Goal: Information Seeking & Learning: Learn about a topic

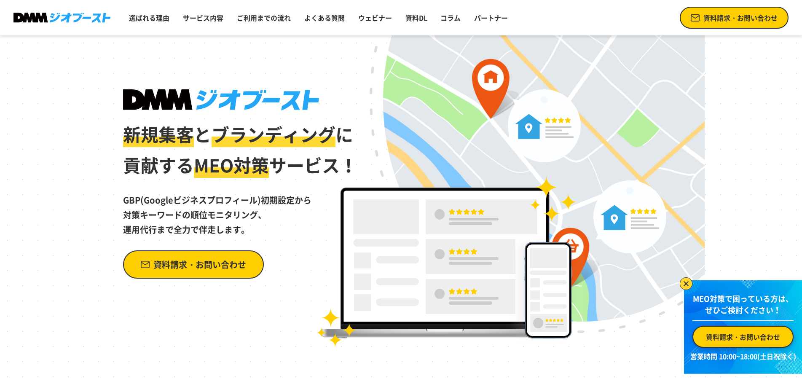
click at [173, 105] on img at bounding box center [221, 99] width 196 height 21
click at [170, 142] on span "新規集客" at bounding box center [158, 134] width 71 height 26
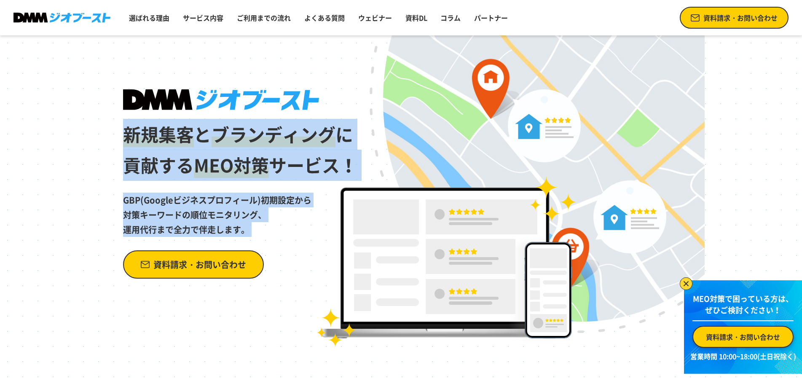
drag, startPoint x: 170, startPoint y: 142, endPoint x: 182, endPoint y: 228, distance: 86.4
click at [182, 228] on div "新規集客 と ブランディング に 貢献する MEO対策 サービス！ GBP(Googleビジネスプロフィール)初期設定から 対策キーワードの順位モニタリング、…" at bounding box center [240, 183] width 235 height 189
click at [182, 228] on p "GBP(Googleビジネスプロフィール)初期設定から 対策キーワードの順位モニタリング、 運用代行まで全力で伴走します。" at bounding box center [240, 209] width 235 height 56
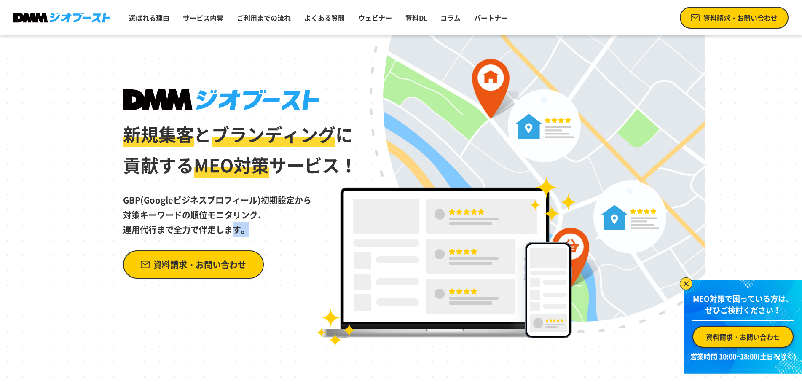
click at [182, 228] on p "GBP(Googleビジネスプロフィール)初期設定から 対策キーワードの順位モニタリング、 運用代行まで全力で伴走します。" at bounding box center [240, 209] width 235 height 56
drag, startPoint x: 182, startPoint y: 228, endPoint x: 191, endPoint y: 160, distance: 68.8
click at [191, 160] on div "新規集客 と ブランディング に 貢献する MEO対策 サービス！ GBP(Googleビジネスプロフィール)初期設定から 対策キーワードの順位モニタリング、…" at bounding box center [240, 183] width 235 height 189
click at [191, 160] on h1 "新規集客 と ブランディング に 貢献する MEO対策 サービス！" at bounding box center [240, 134] width 235 height 91
click at [220, 166] on span "MEO対策" at bounding box center [231, 165] width 75 height 26
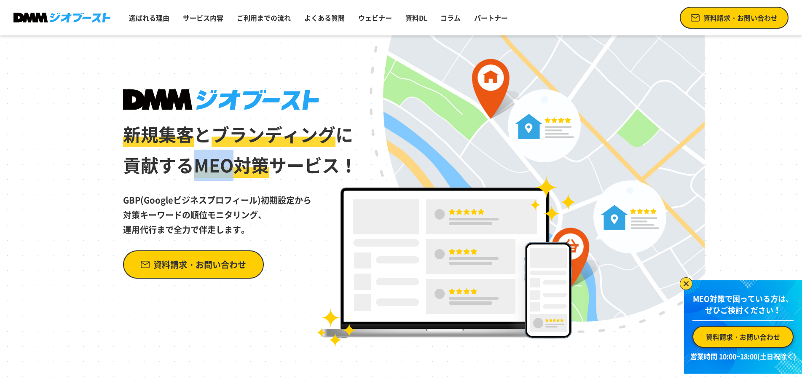
click at [220, 166] on span "MEO対策" at bounding box center [231, 165] width 75 height 26
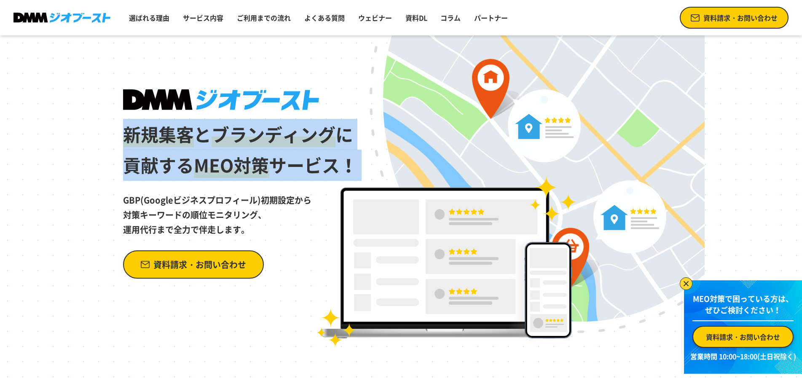
drag, startPoint x: 220, startPoint y: 166, endPoint x: 219, endPoint y: 140, distance: 26.6
click at [219, 142] on h1 "新規集客 と ブランディング に 貢献する MEO対策 サービス！" at bounding box center [240, 134] width 235 height 91
click at [219, 139] on span "ブランディング" at bounding box center [273, 134] width 124 height 26
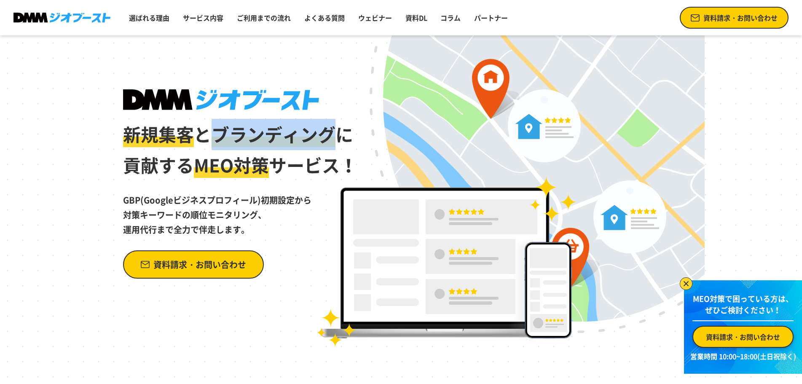
click at [219, 139] on span "ブランディング" at bounding box center [273, 134] width 124 height 26
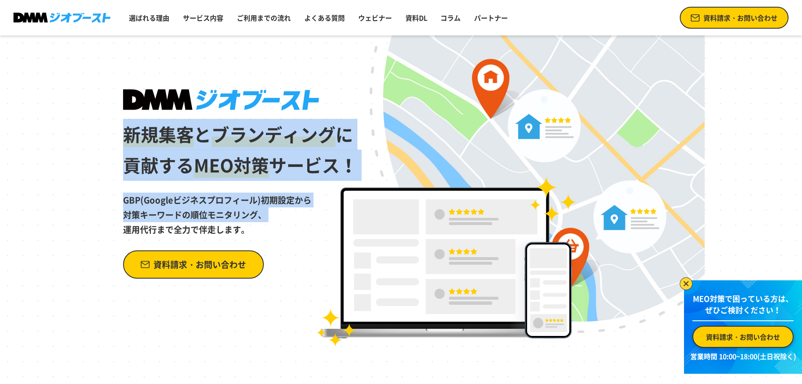
drag, startPoint x: 219, startPoint y: 139, endPoint x: 209, endPoint y: 223, distance: 84.4
click at [210, 217] on div "新規集客 と ブランディング に 貢献する MEO対策 サービス！ GBP(Googleビジネスプロフィール)初期設定から 対策キーワードの順位モニタリング、…" at bounding box center [240, 183] width 235 height 189
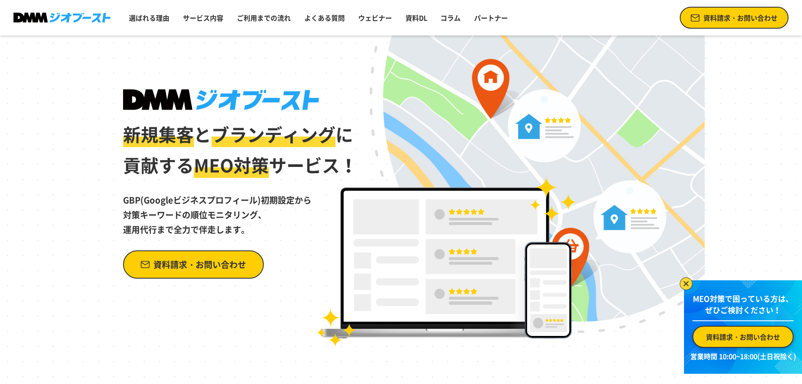
click at [209, 223] on p "GBP(Googleビジネスプロフィール)初期設定から 対策キーワードの順位モニタリング、 運用代行まで全力で伴走します。" at bounding box center [240, 209] width 235 height 56
click at [235, 224] on p "GBP(Googleビジネスプロフィール)初期設定から 対策キーワードの順位モニタリング、 運用代行まで全力で伴走します。" at bounding box center [240, 209] width 235 height 56
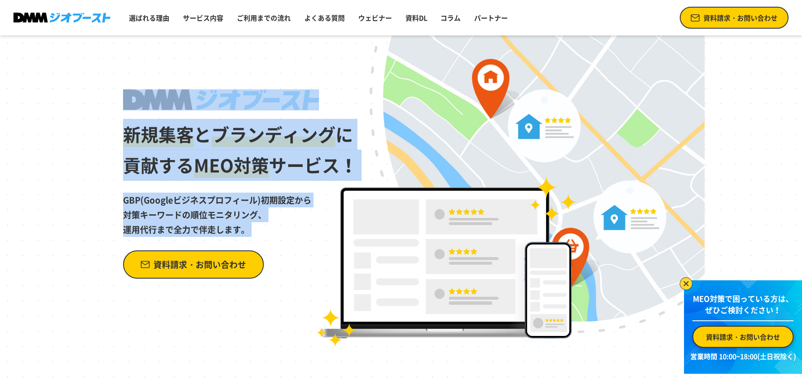
drag, startPoint x: 235, startPoint y: 224, endPoint x: 222, endPoint y: 102, distance: 122.9
click at [222, 102] on div "新規集客 と ブランディング に 貢献する MEO対策 サービス！ GBP(Googleビジネスプロフィール)初期設定から 対策キーワードの順位モニタリング、…" at bounding box center [240, 183] width 235 height 189
click at [222, 102] on img at bounding box center [221, 99] width 196 height 21
click at [209, 145] on h1 "新規集客 と ブランディング に 貢献する MEO対策 サービス！" at bounding box center [240, 134] width 235 height 91
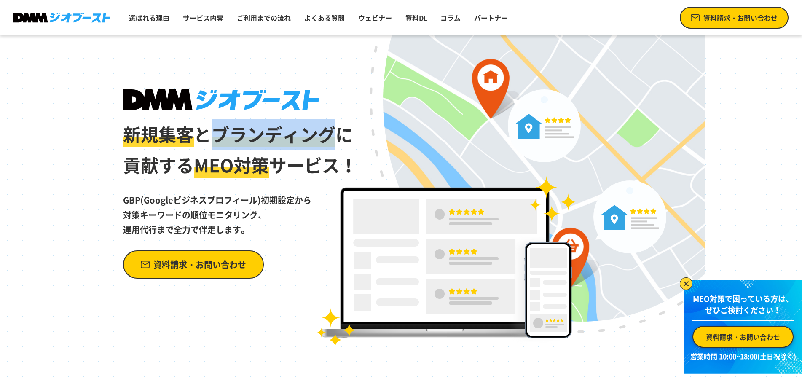
click at [209, 145] on h1 "新規集客 と ブランディング に 貢献する MEO対策 サービス！" at bounding box center [240, 134] width 235 height 91
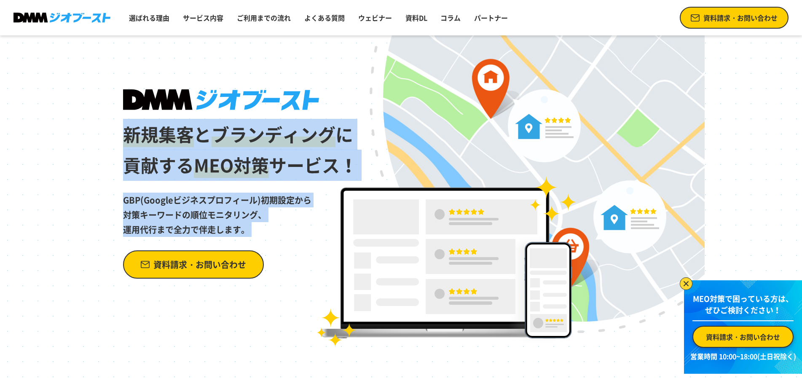
drag, startPoint x: 209, startPoint y: 145, endPoint x: 205, endPoint y: 230, distance: 84.4
click at [205, 230] on div "新規集客 と ブランディング に 貢献する MEO対策 サービス！ GBP(Googleビジネスプロフィール)初期設定から 対策キーワードの順位モニタリング、…" at bounding box center [240, 183] width 235 height 189
click at [205, 230] on p "GBP(Googleビジネスプロフィール)初期設定から 対策キーワードの順位モニタリング、 運用代行まで全力で伴走します。" at bounding box center [240, 209] width 235 height 56
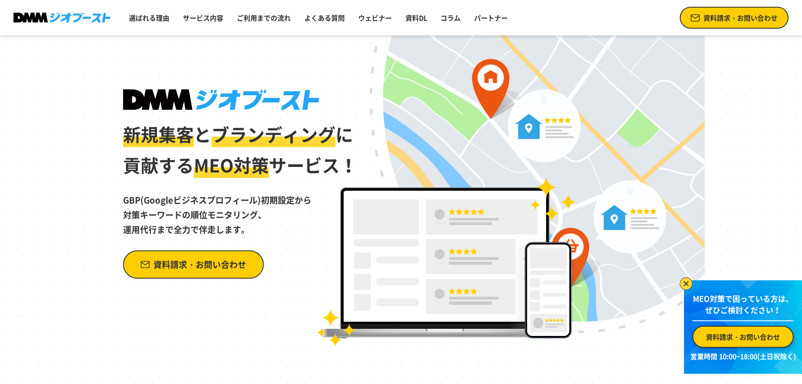
click at [234, 224] on p "GBP(Googleビジネスプロフィール)初期設定から 対策キーワードの順位モニタリング、 運用代行まで全力で伴走します。" at bounding box center [240, 209] width 235 height 56
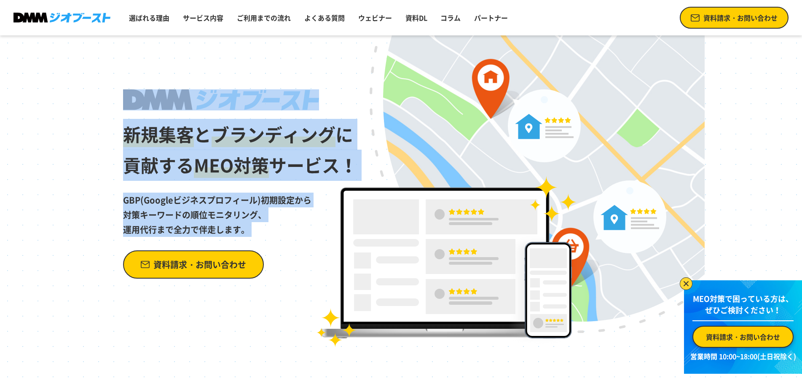
drag, startPoint x: 234, startPoint y: 224, endPoint x: 225, endPoint y: 104, distance: 120.9
click at [225, 104] on div "新規集客 と ブランディング に 貢献する MEO対策 サービス！ GBP(Googleビジネスプロフィール)初期設定から 対策キーワードの順位モニタリング、…" at bounding box center [240, 183] width 235 height 189
click at [225, 104] on img at bounding box center [221, 99] width 196 height 21
click at [220, 129] on span "ブランディング" at bounding box center [273, 134] width 124 height 26
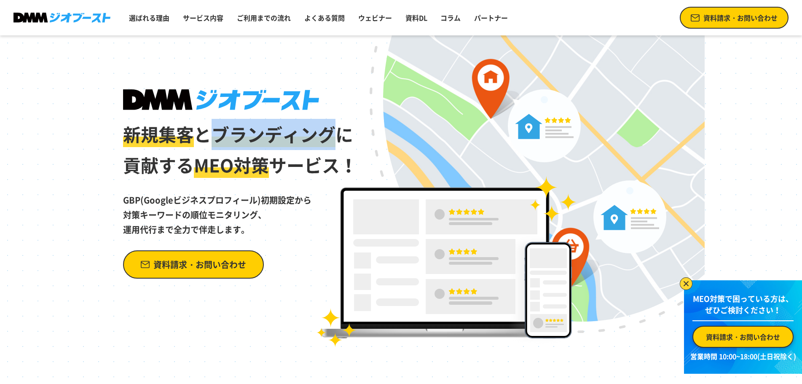
click at [220, 129] on span "ブランディング" at bounding box center [273, 134] width 124 height 26
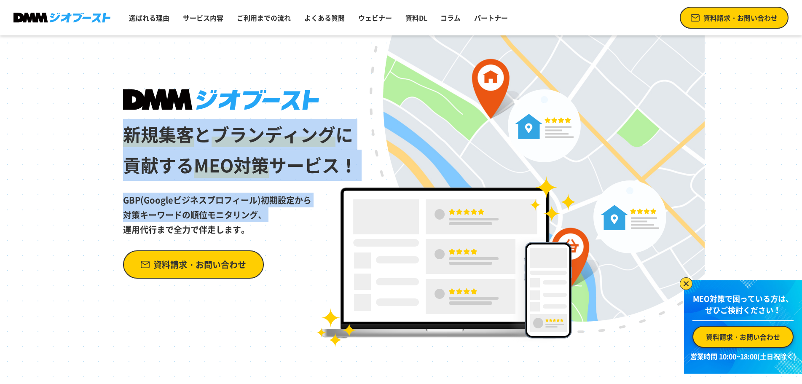
drag, startPoint x: 220, startPoint y: 129, endPoint x: 220, endPoint y: 223, distance: 94.4
click at [221, 212] on div "新規集客 と ブランディング に 貢献する MEO対策 サービス！ GBP(Googleビジネスプロフィール)初期設定から 対策キーワードの順位モニタリング、…" at bounding box center [240, 183] width 235 height 189
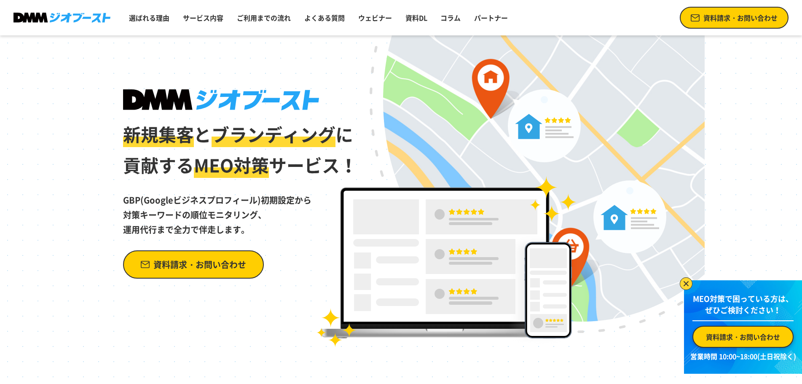
click at [219, 229] on p "GBP(Googleビジネスプロフィール)初期設定から 対策キーワードの順位モニタリング、 運用代行まで全力で伴走します。" at bounding box center [240, 209] width 235 height 56
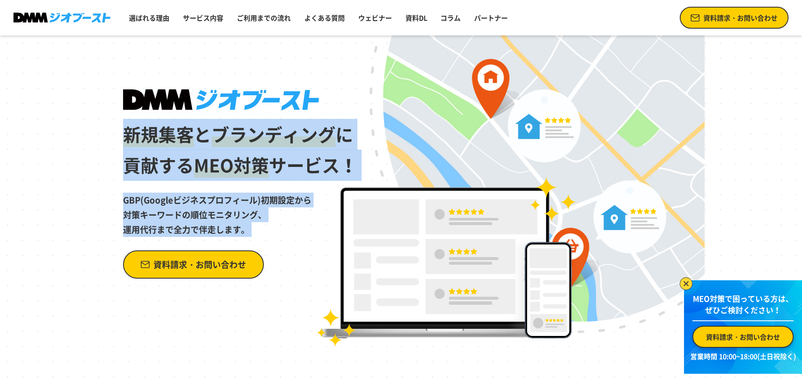
drag, startPoint x: 219, startPoint y: 229, endPoint x: 227, endPoint y: 140, distance: 88.8
click at [227, 140] on div "新規集客 と ブランディング に 貢献する MEO対策 サービス！ GBP(Googleビジネスプロフィール)初期設定から 対策キーワードの順位モニタリング、…" at bounding box center [240, 183] width 235 height 189
click at [227, 140] on span "ブランディング" at bounding box center [273, 134] width 124 height 26
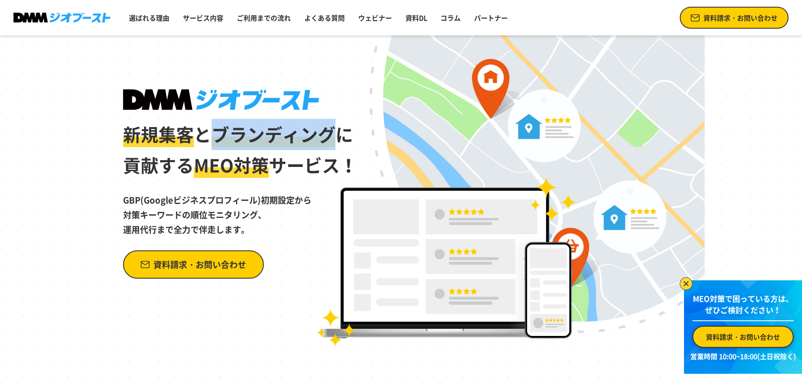
click at [227, 140] on span "ブランディング" at bounding box center [273, 134] width 124 height 26
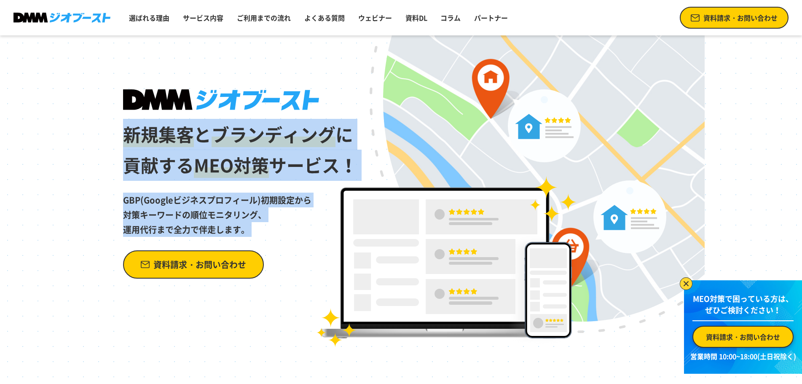
drag, startPoint x: 227, startPoint y: 140, endPoint x: 213, endPoint y: 234, distance: 95.0
click at [213, 234] on div "新規集客 と ブランディング に 貢献する MEO対策 サービス！ GBP(Googleビジネスプロフィール)初期設定から 対策キーワードの順位モニタリング、…" at bounding box center [240, 183] width 235 height 189
click at [213, 234] on p "GBP(Googleビジネスプロフィール)初期設定から 対策キーワードの順位モニタリング、 運用代行まで全力で伴走します。" at bounding box center [240, 209] width 235 height 56
drag, startPoint x: 213, startPoint y: 234, endPoint x: 222, endPoint y: 147, distance: 87.3
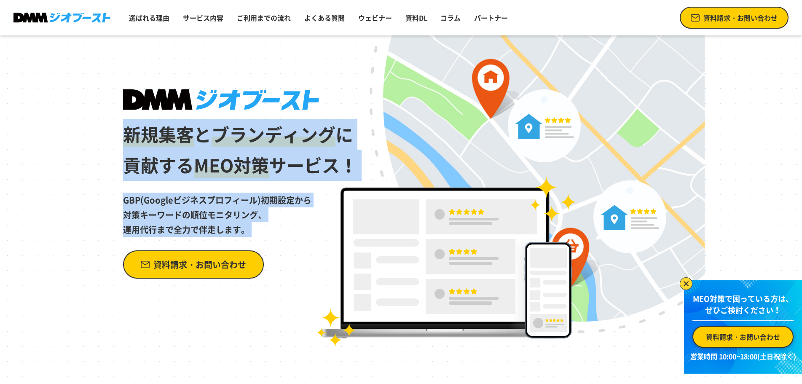
click at [222, 147] on div "新規集客 と ブランディング に 貢献する MEO対策 サービス！ GBP(Googleビジネスプロフィール)初期設定から 対策キーワードの順位モニタリング、…" at bounding box center [240, 183] width 235 height 189
click at [228, 129] on span "ブランディング" at bounding box center [273, 134] width 124 height 26
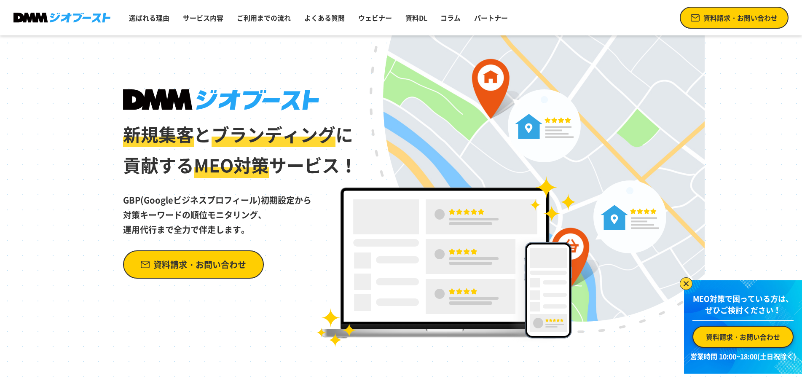
click at [216, 130] on span "ブランディング" at bounding box center [273, 134] width 124 height 26
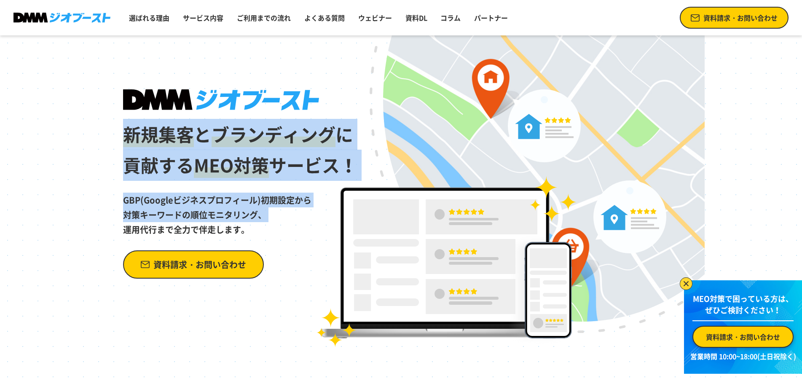
drag, startPoint x: 216, startPoint y: 130, endPoint x: 219, endPoint y: 221, distance: 91.0
click at [219, 221] on div "新規集客 と ブランディング に 貢献する MEO対策 サービス！ GBP(Googleビジネスプロフィール)初期設定から 対策キーワードの順位モニタリング、…" at bounding box center [240, 183] width 235 height 189
click at [219, 221] on p "GBP(Googleビジネスプロフィール)初期設定から 対策キーワードの順位モニタリング、 運用代行まで全力で伴走します。" at bounding box center [240, 209] width 235 height 56
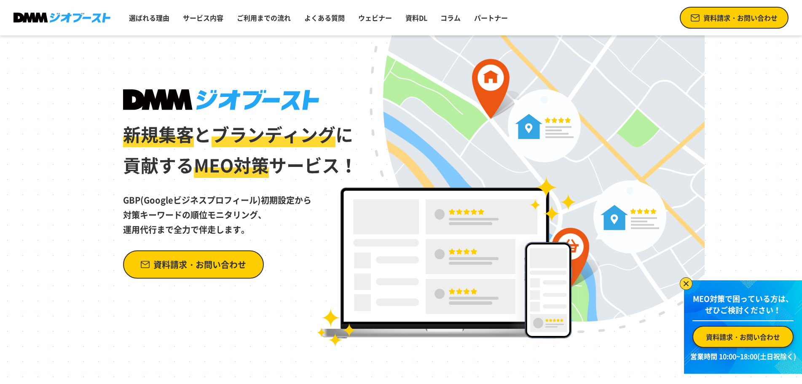
click at [219, 226] on p "GBP(Googleビジネスプロフィール)初期設定から 対策キーワードの順位モニタリング、 運用代行まで全力で伴走します。" at bounding box center [240, 209] width 235 height 56
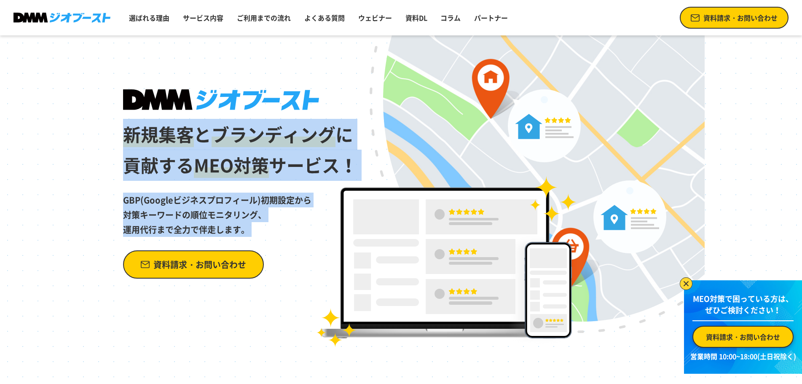
drag, startPoint x: 219, startPoint y: 226, endPoint x: 218, endPoint y: 142, distance: 83.8
click at [218, 142] on div "新規集客 と ブランディング に 貢献する MEO対策 サービス！ GBP(Googleビジネスプロフィール)初期設定から 対策キーワードの順位モニタリング、…" at bounding box center [240, 183] width 235 height 189
click at [218, 142] on span "ブランディング" at bounding box center [273, 134] width 124 height 26
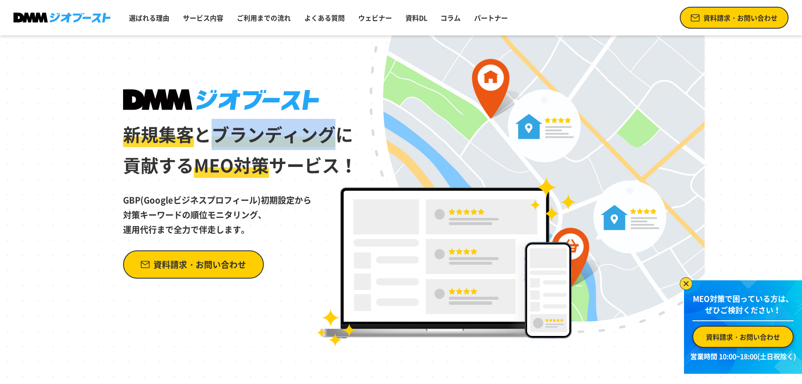
click at [218, 142] on span "ブランディング" at bounding box center [273, 134] width 124 height 26
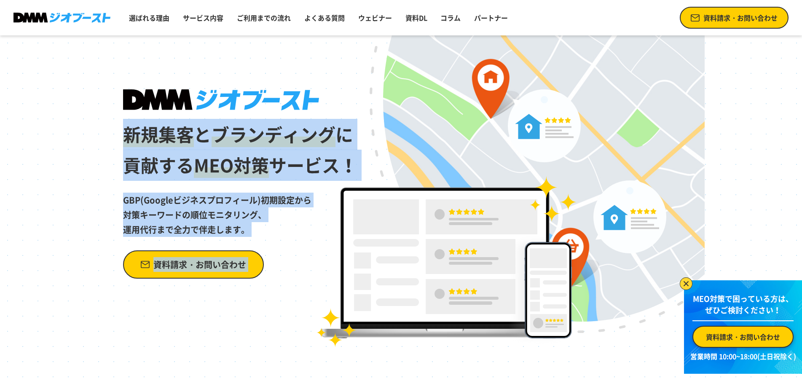
drag, startPoint x: 218, startPoint y: 142, endPoint x: 208, endPoint y: 243, distance: 101.6
click at [208, 243] on div "新規集客 と ブランディング に 貢献する MEO対策 サービス！ GBP(Googleビジネスプロフィール)初期設定から 対策キーワードの順位モニタリング、…" at bounding box center [240, 183] width 235 height 189
click at [207, 234] on p "GBP(Googleビジネスプロフィール)初期設定から 対策キーワードの順位モニタリング、 運用代行まで全力で伴走します。" at bounding box center [240, 209] width 235 height 56
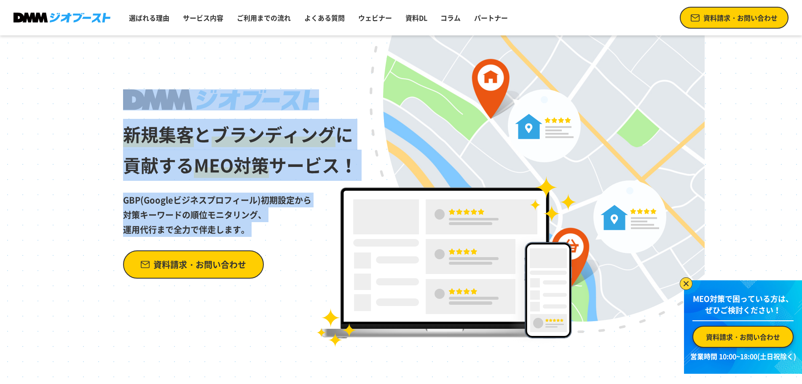
drag, startPoint x: 207, startPoint y: 234, endPoint x: 224, endPoint y: 117, distance: 118.7
click at [224, 117] on div "新規集客 と ブランディング に 貢献する MEO対策 サービス！ GBP(Googleビジネスプロフィール)初期設定から 対策キーワードの順位モニタリング、…" at bounding box center [240, 183] width 235 height 189
click at [221, 129] on span "ブランディング" at bounding box center [273, 134] width 124 height 26
